Goal: Browse casually

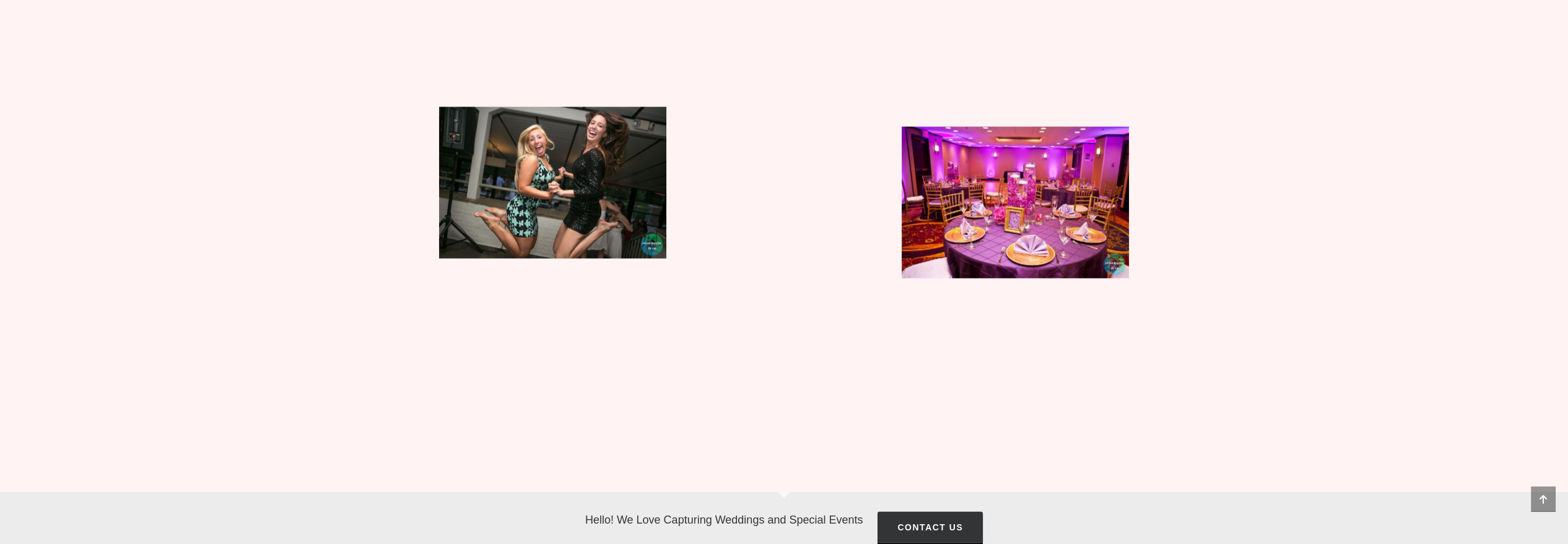
scroll to position [6272, 0]
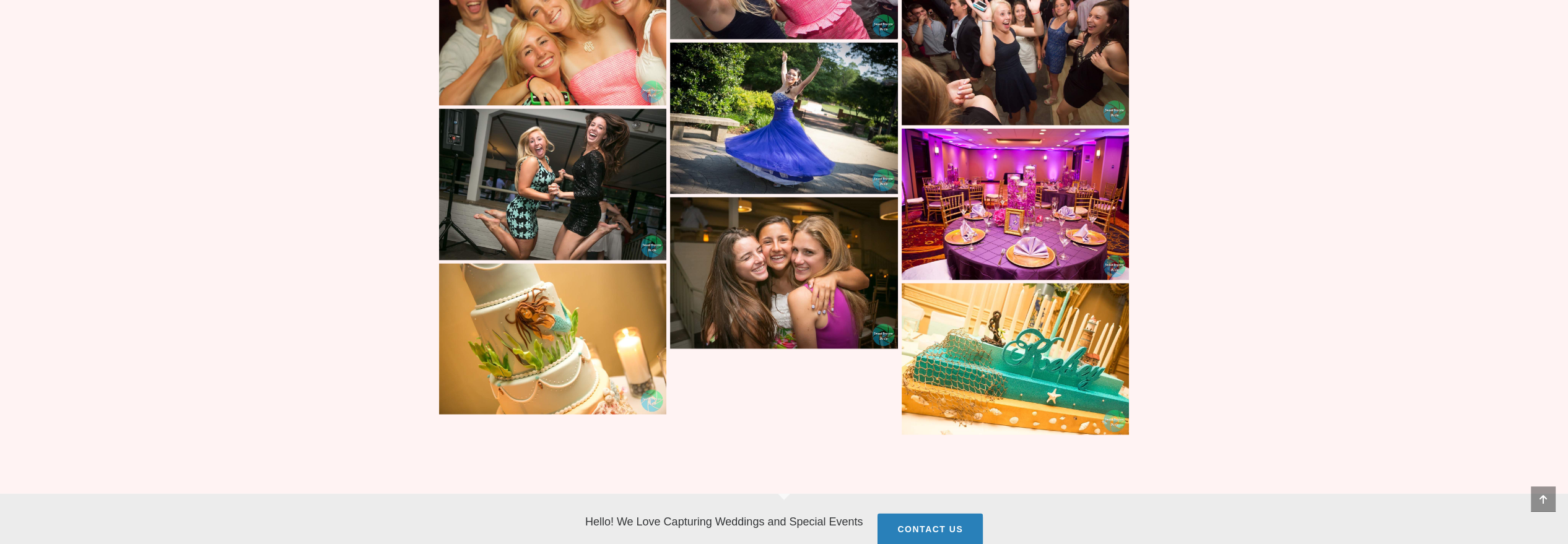
click at [525, 167] on img at bounding box center [553, 184] width 227 height 151
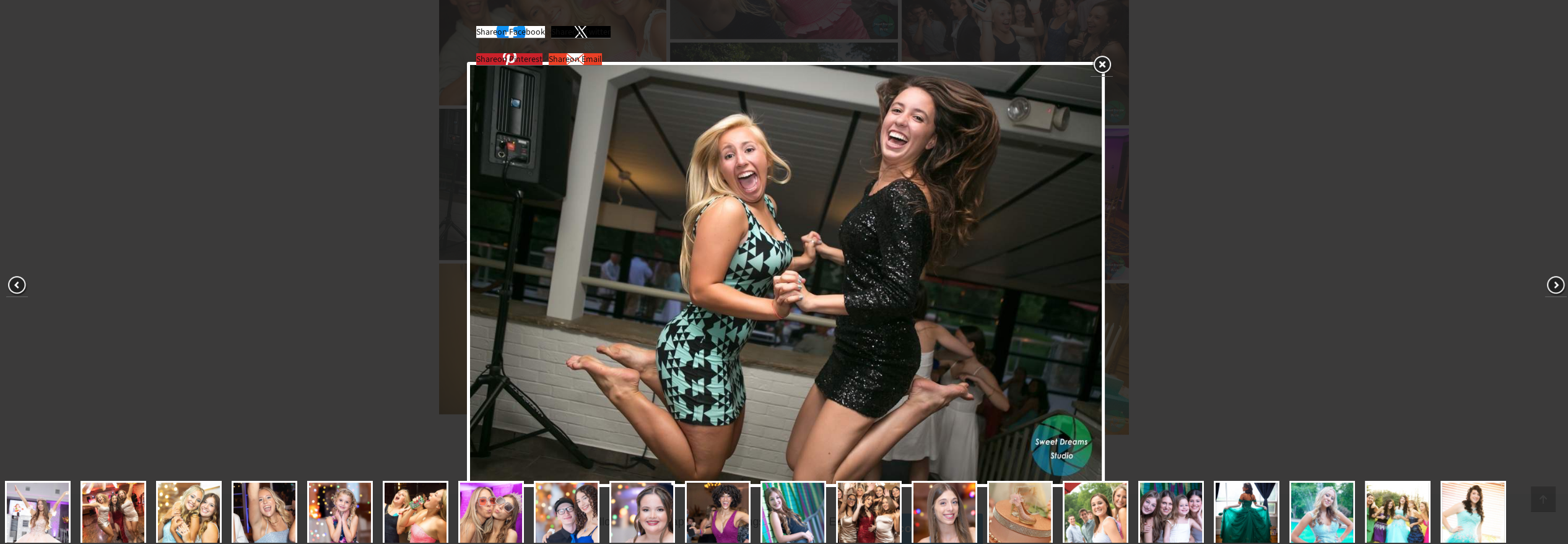
click at [457, 276] on div "Share on Facebook Share on Twitter Share on Pinterest Share on Email" at bounding box center [786, 274] width 1573 height 549
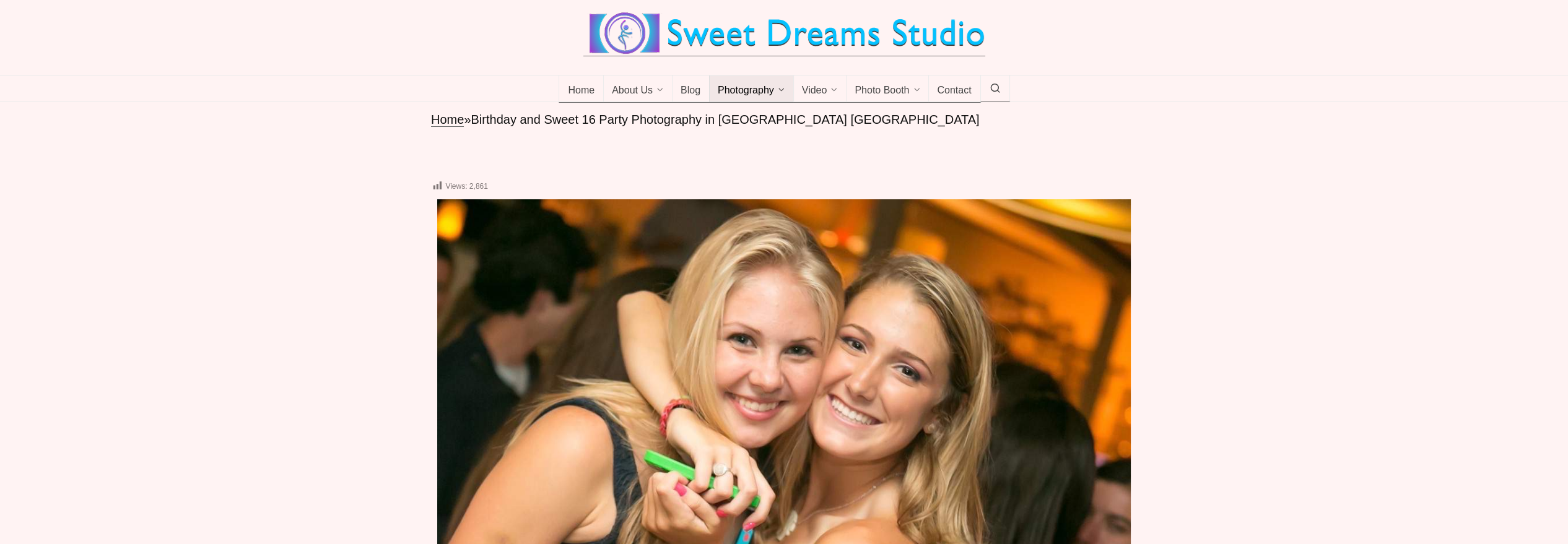
scroll to position [0, 0]
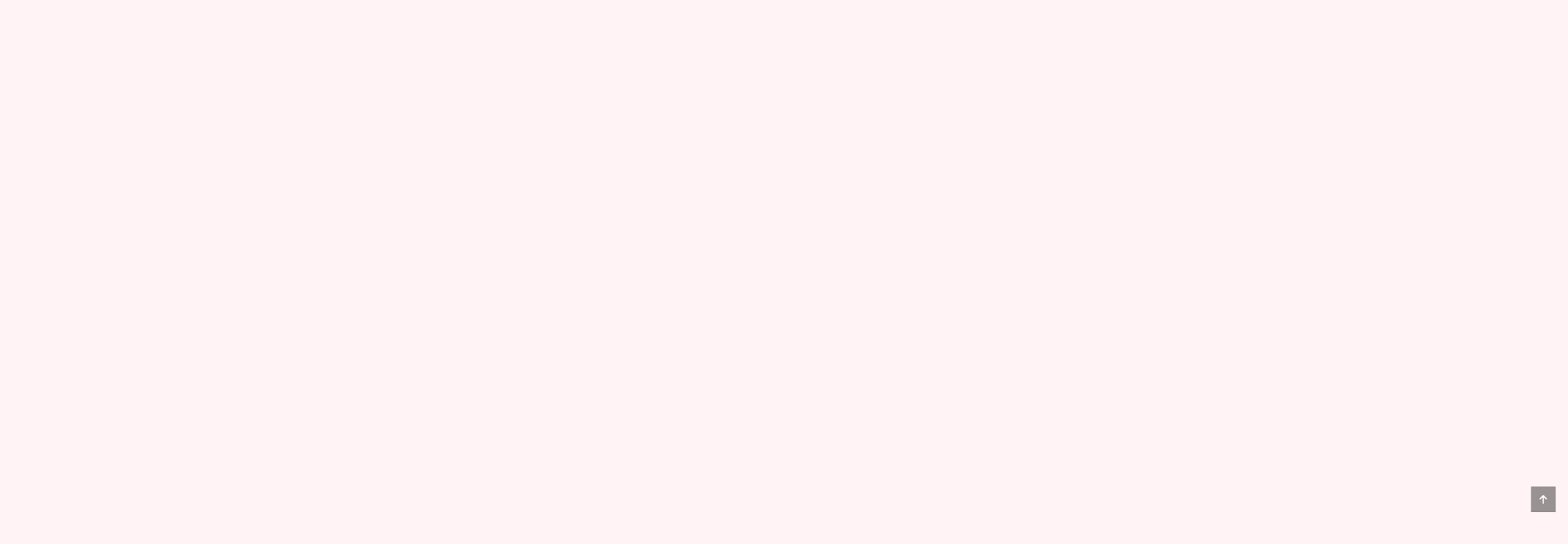
scroll to position [7356, 0]
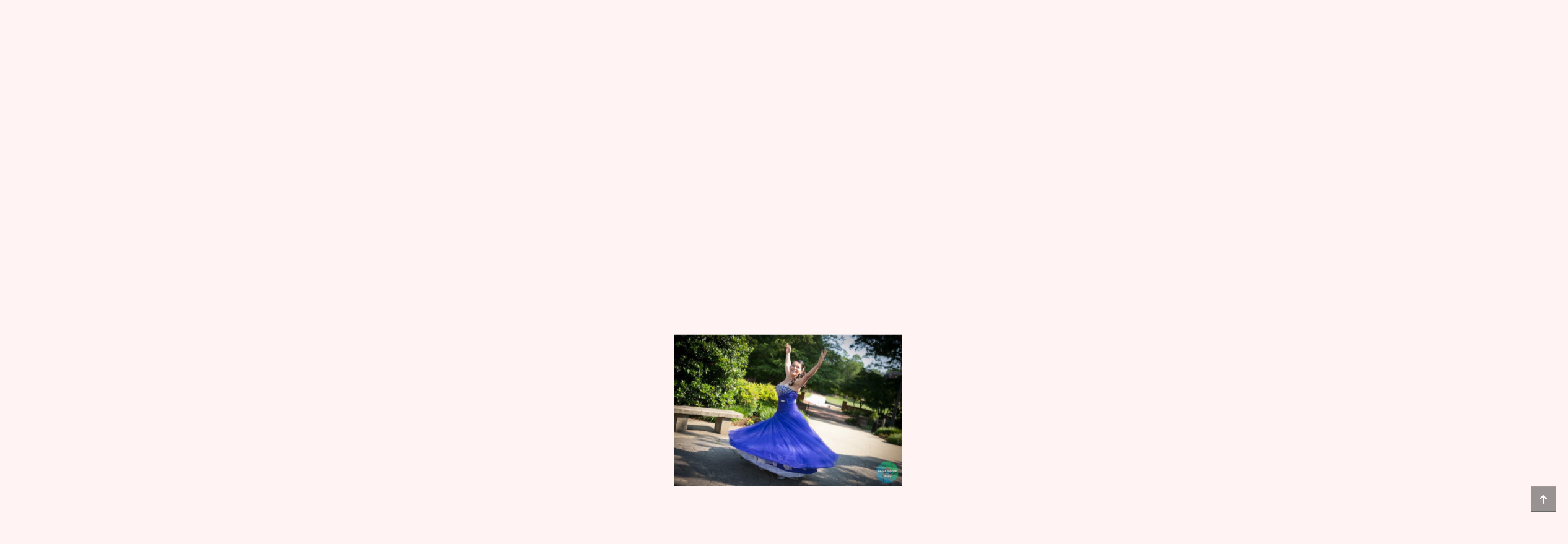
scroll to position [7356, 0]
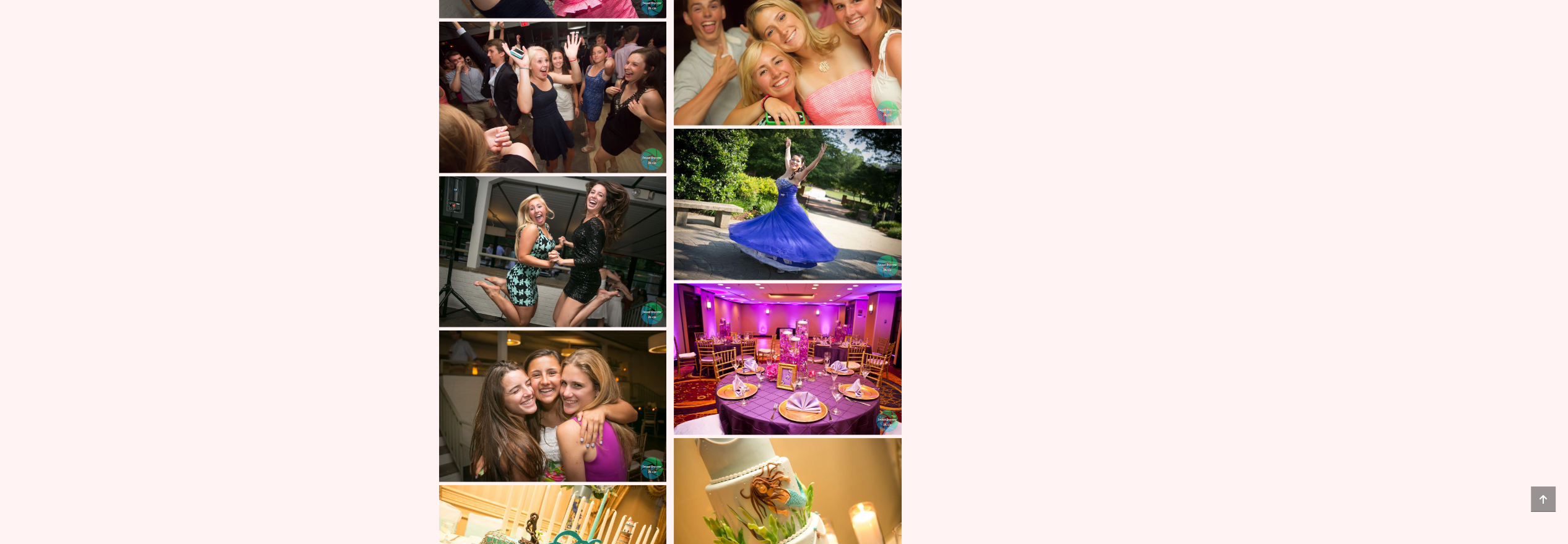
click at [534, 212] on img at bounding box center [553, 252] width 227 height 151
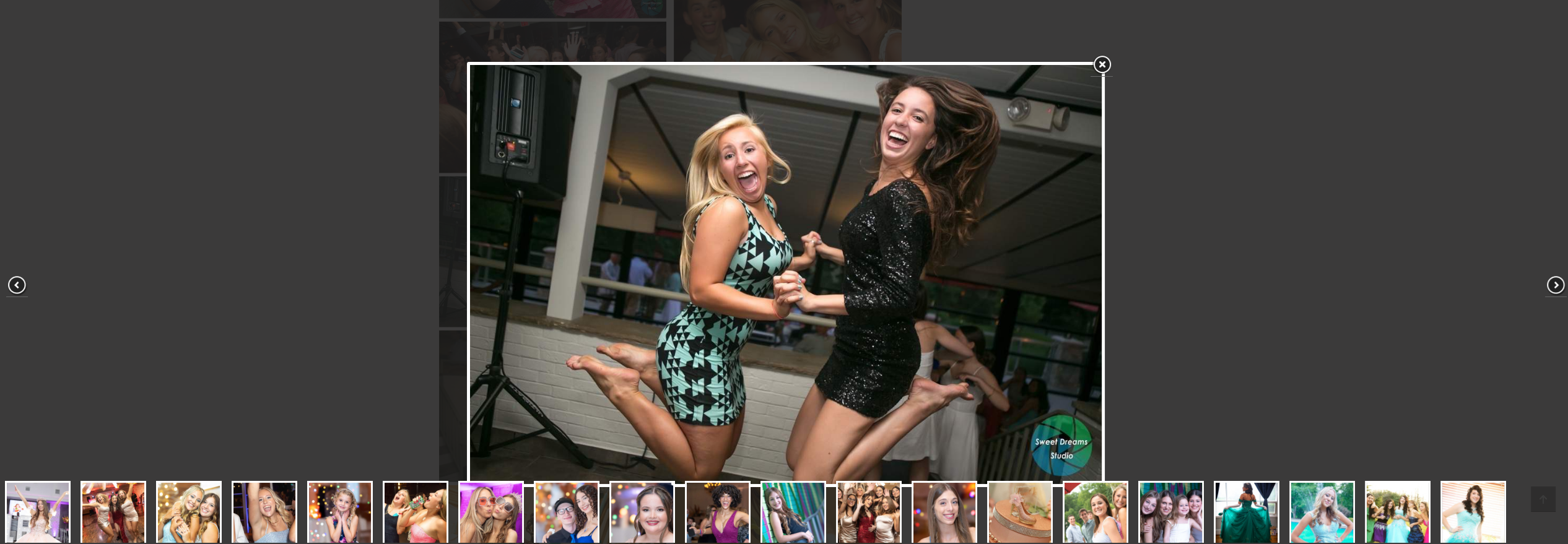
scroll to position [133, 0]
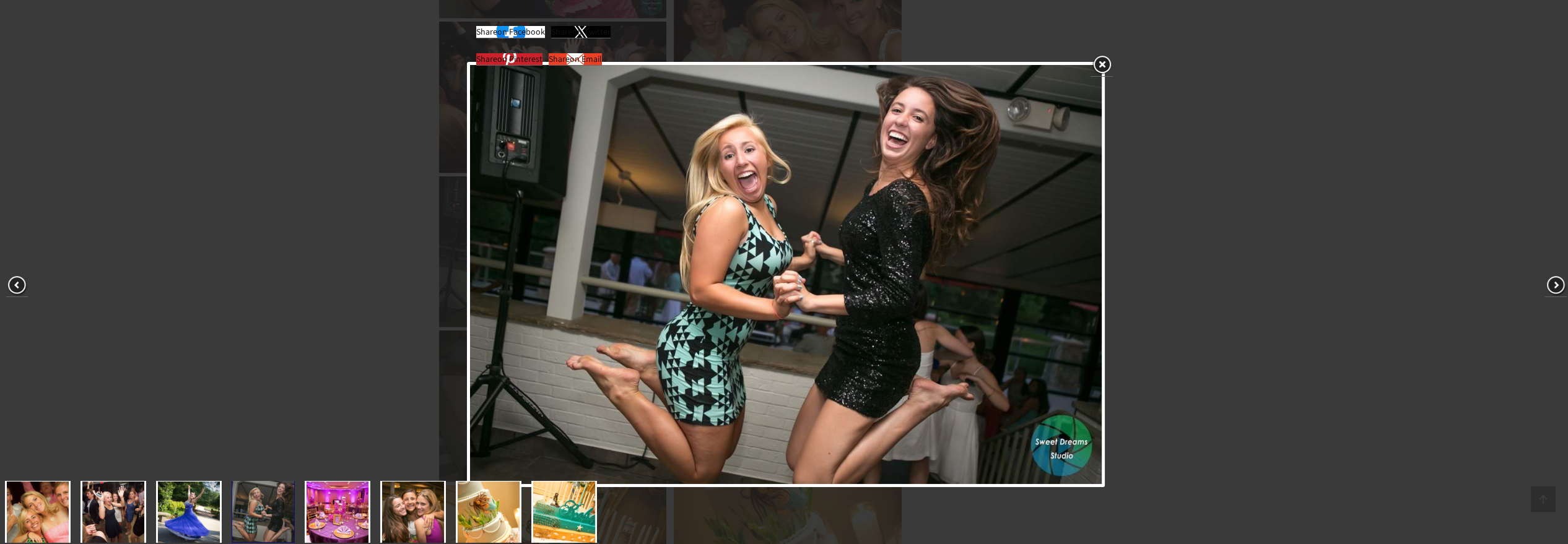
click at [698, 198] on img at bounding box center [786, 274] width 632 height 419
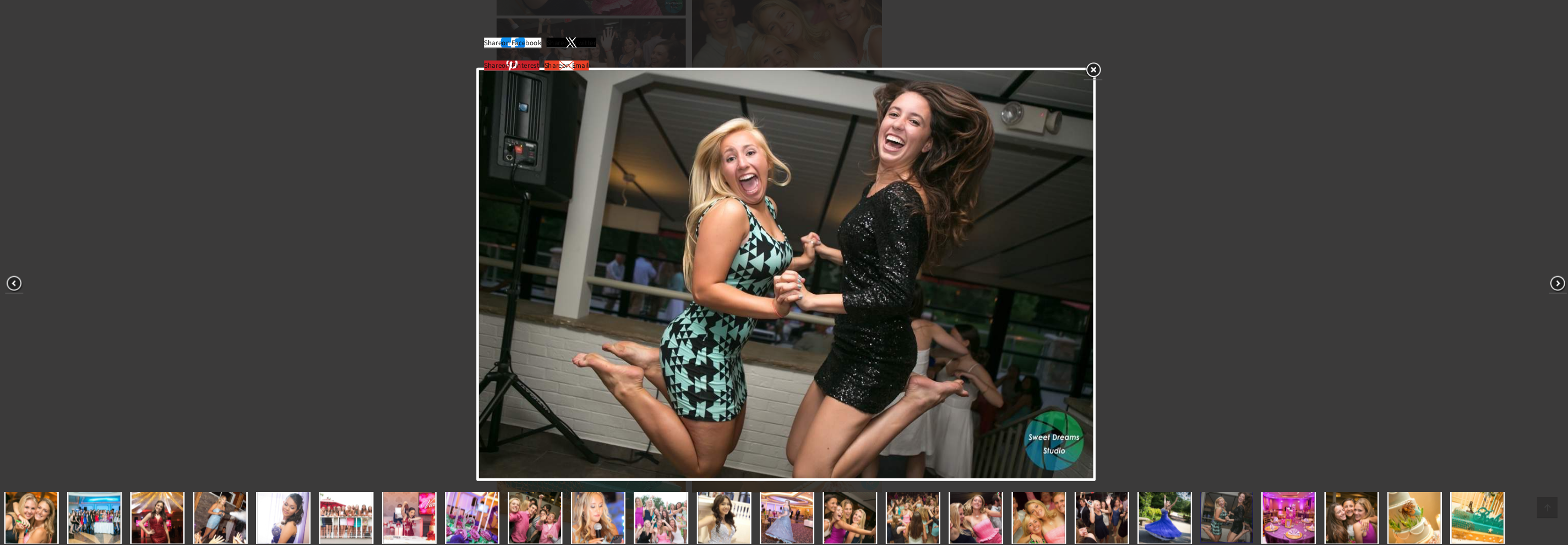
scroll to position [60, 0]
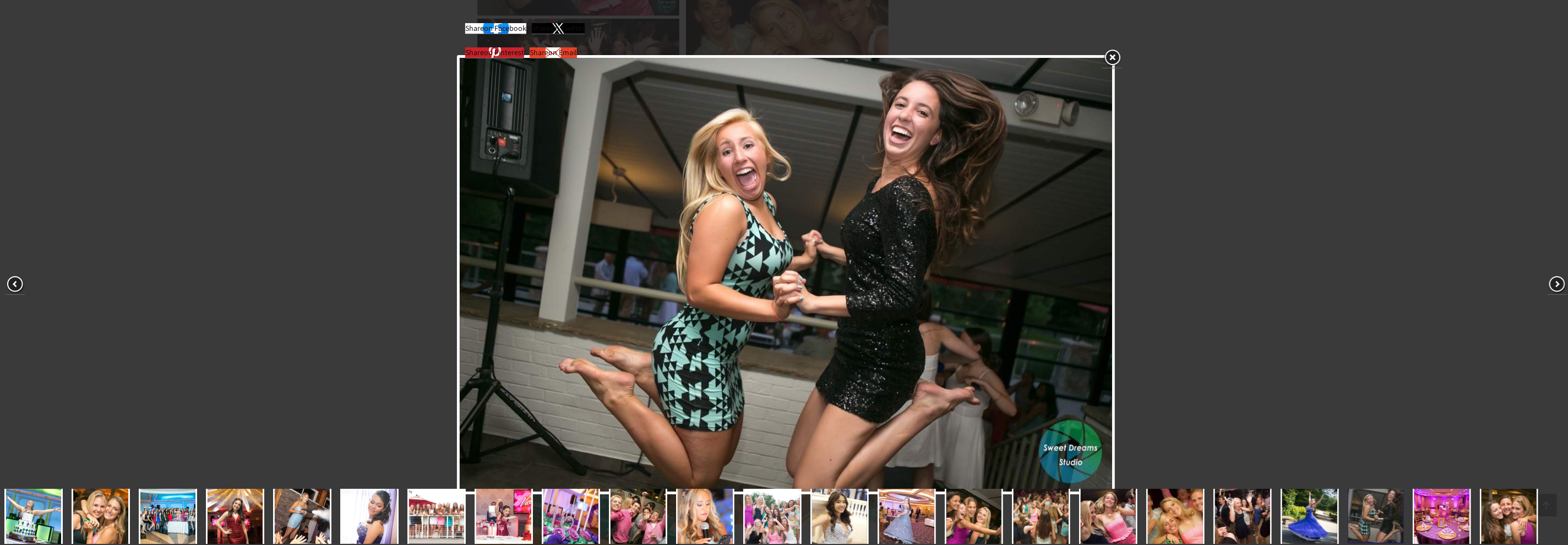
drag, startPoint x: 1402, startPoint y: 5, endPoint x: 888, endPoint y: 142, distance: 531.9
click at [888, 142] on img at bounding box center [786, 275] width 653 height 434
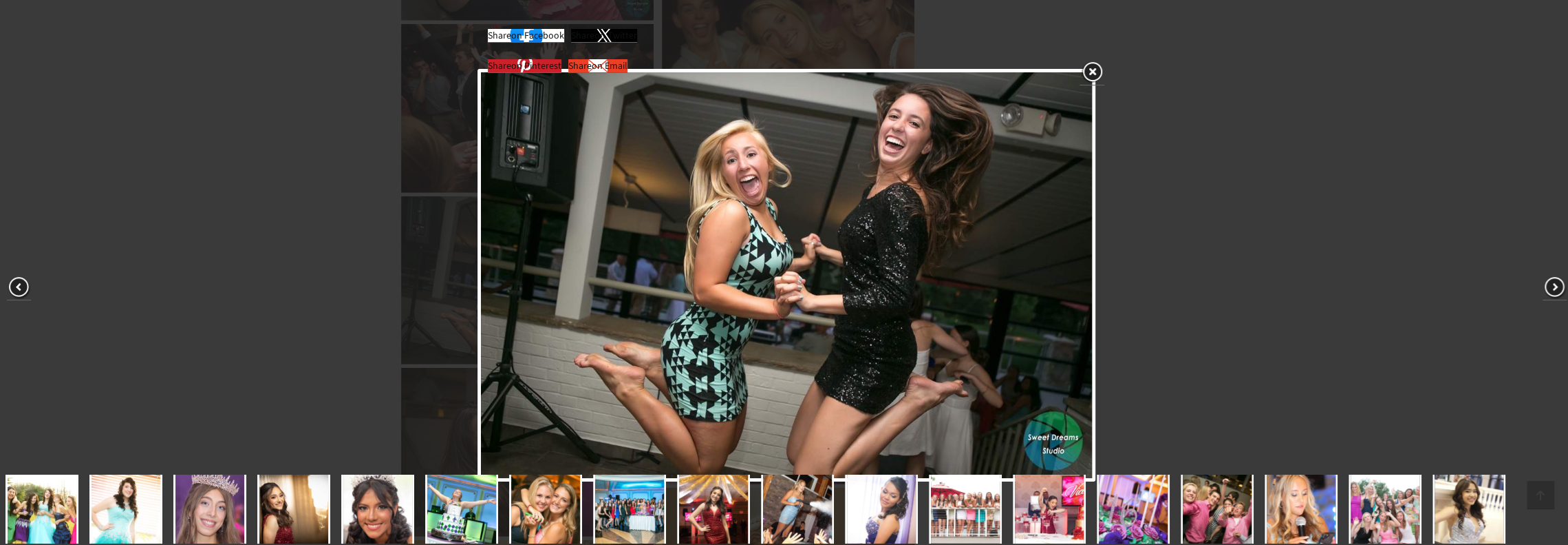
drag, startPoint x: 1585, startPoint y: 13, endPoint x: 1252, endPoint y: 327, distance: 457.7
click at [1252, 327] on div "Share on Facebook Share on Twitter Share on Pinterest Share on Email" at bounding box center [786, 275] width 1573 height 550
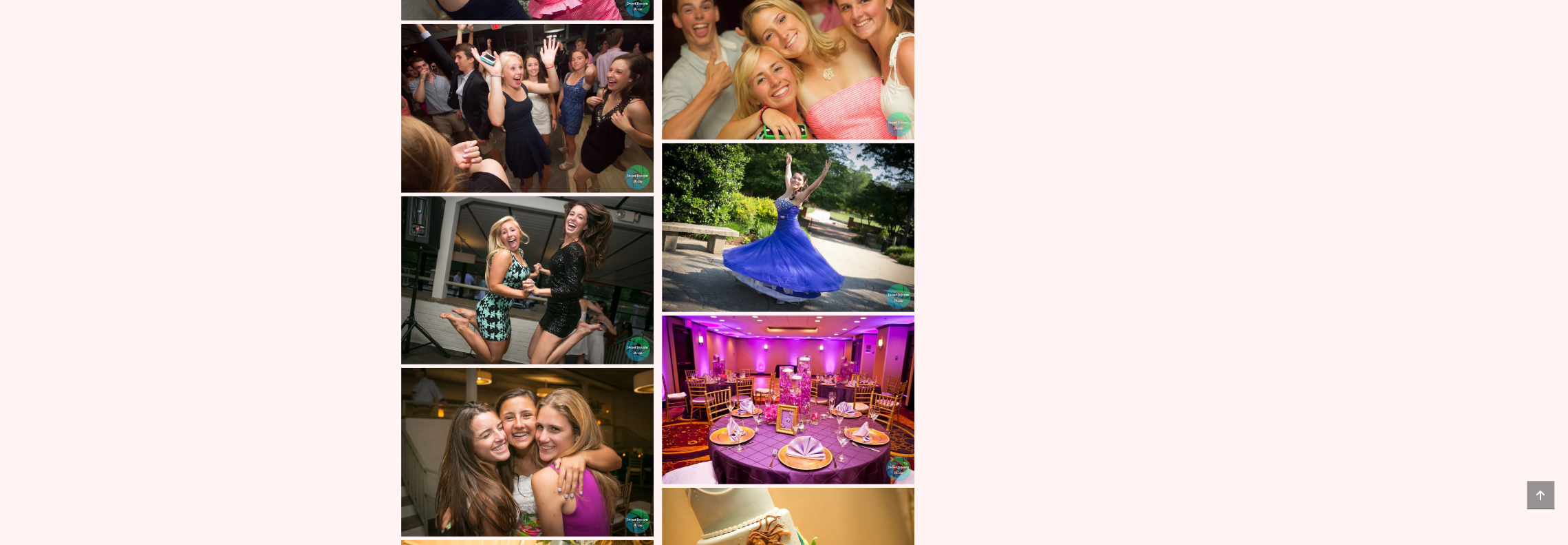
click at [490, 196] on img at bounding box center [527, 280] width 253 height 169
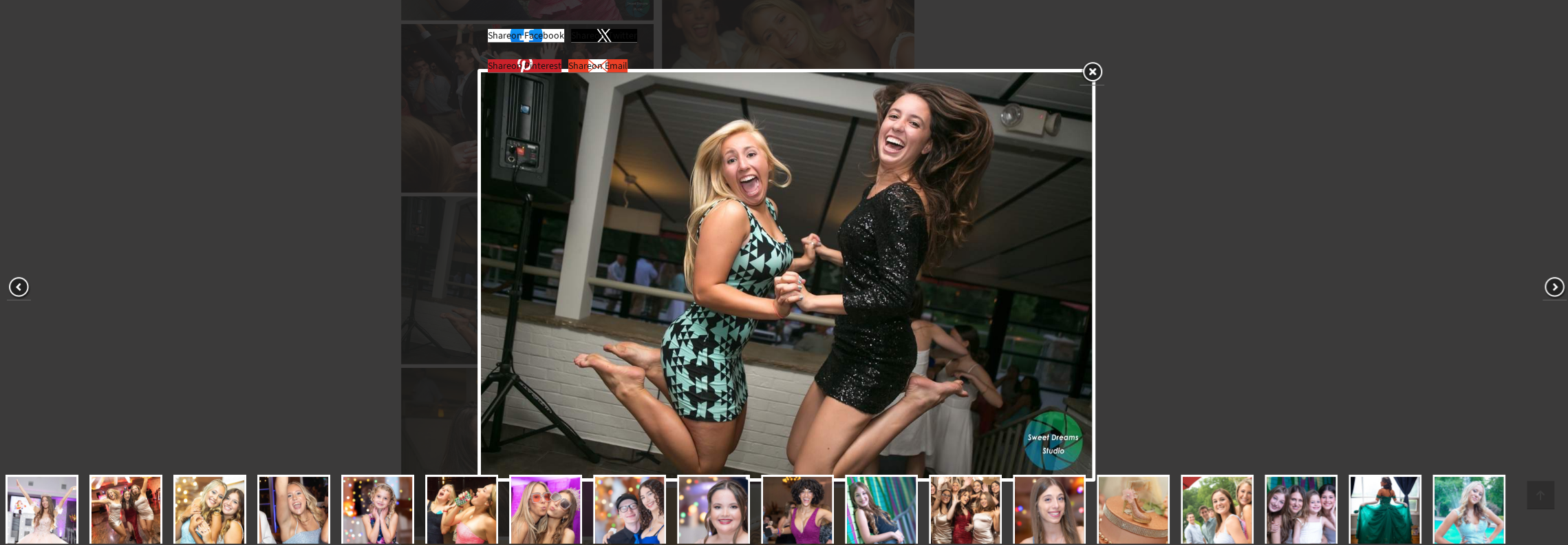
scroll to position [147, 0]
